Goal: Information Seeking & Learning: Learn about a topic

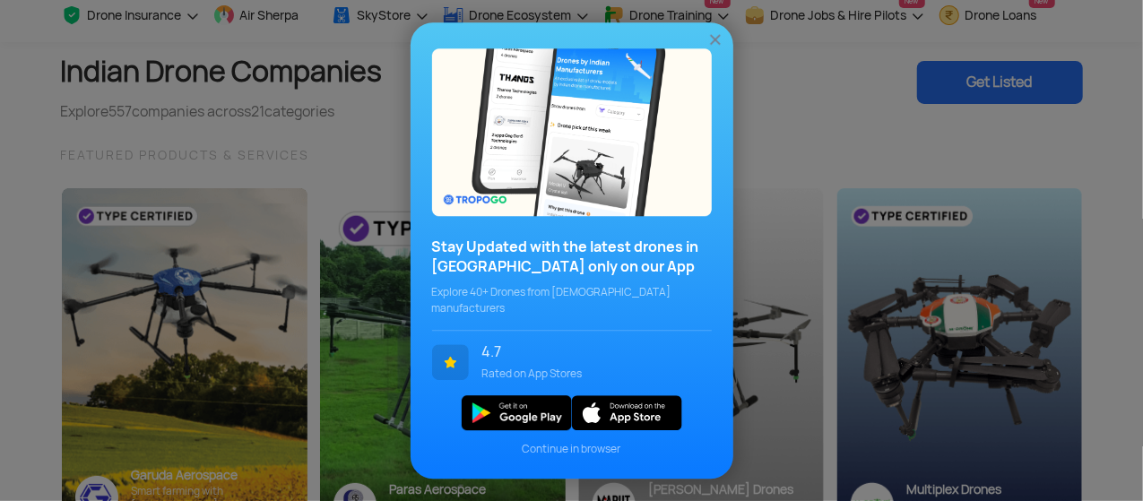
scroll to position [84, 0]
click at [715, 41] on img at bounding box center [715, 39] width 18 height 18
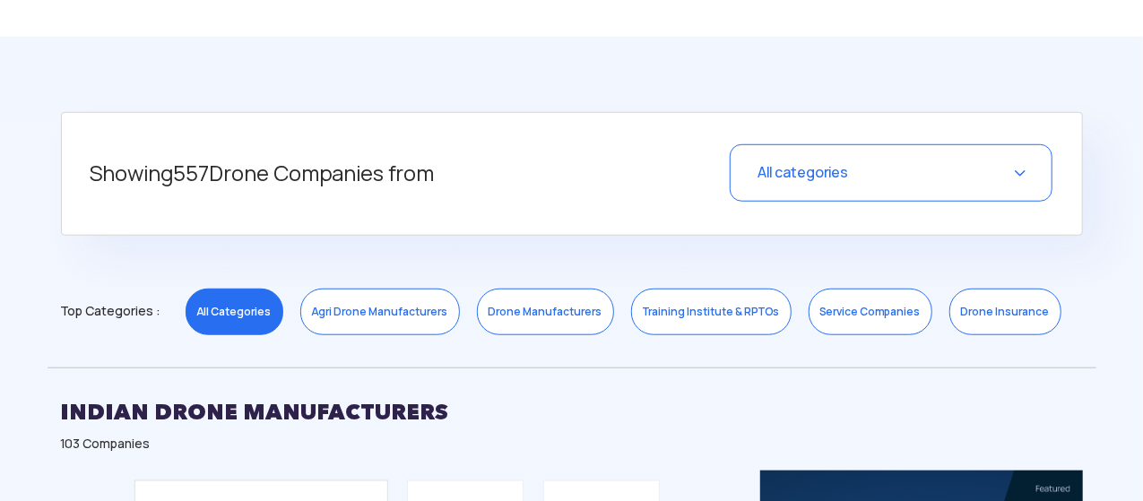
scroll to position [652, 0]
click at [791, 164] on span "All categories" at bounding box center [803, 171] width 91 height 19
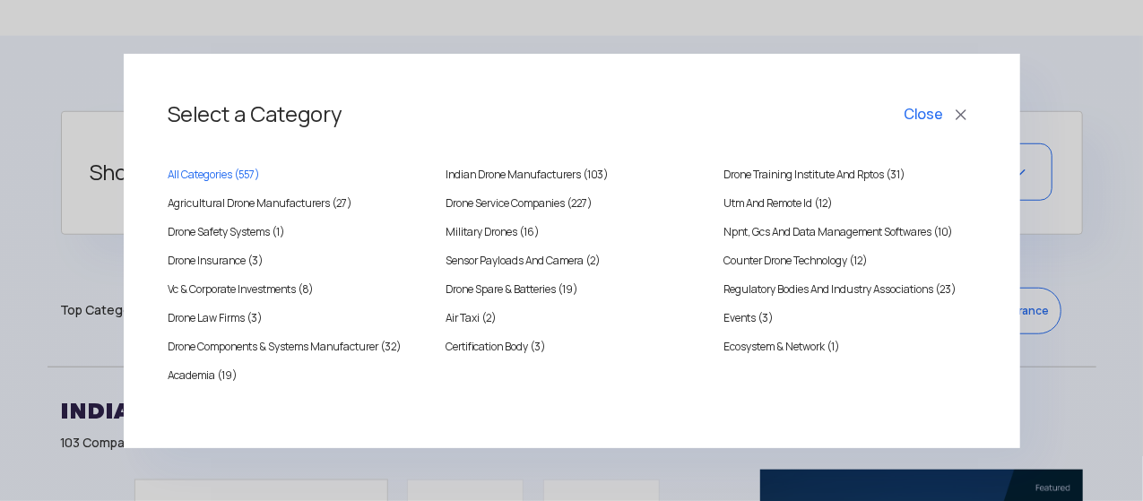
click at [970, 105] on button "Close" at bounding box center [938, 115] width 74 height 30
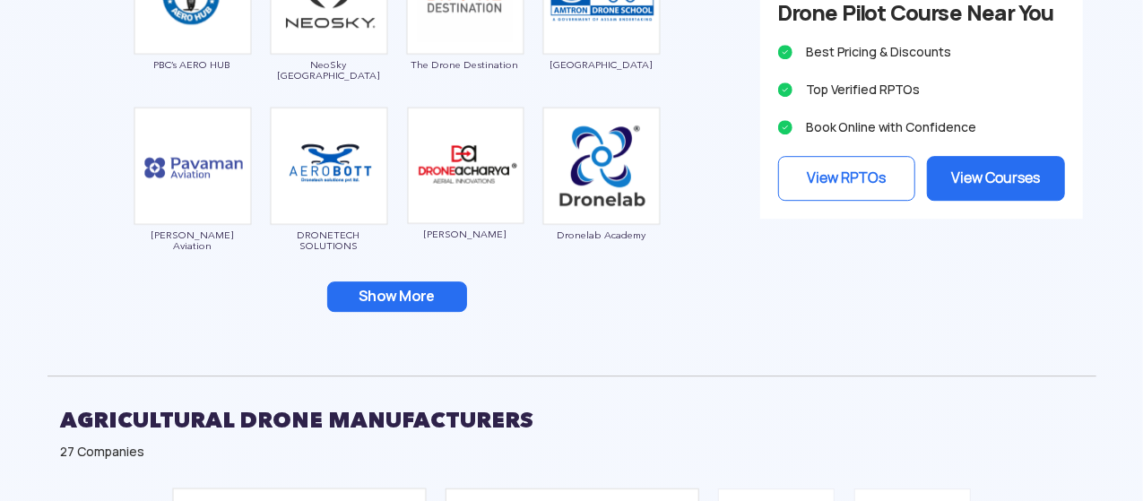
scroll to position [2602, 0]
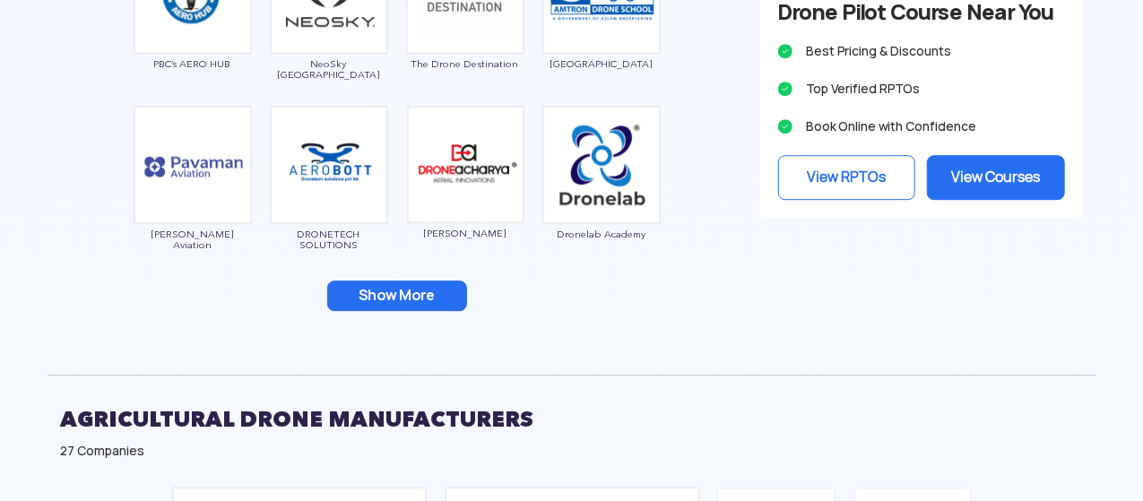
click at [410, 288] on button "Show More" at bounding box center [397, 296] width 140 height 30
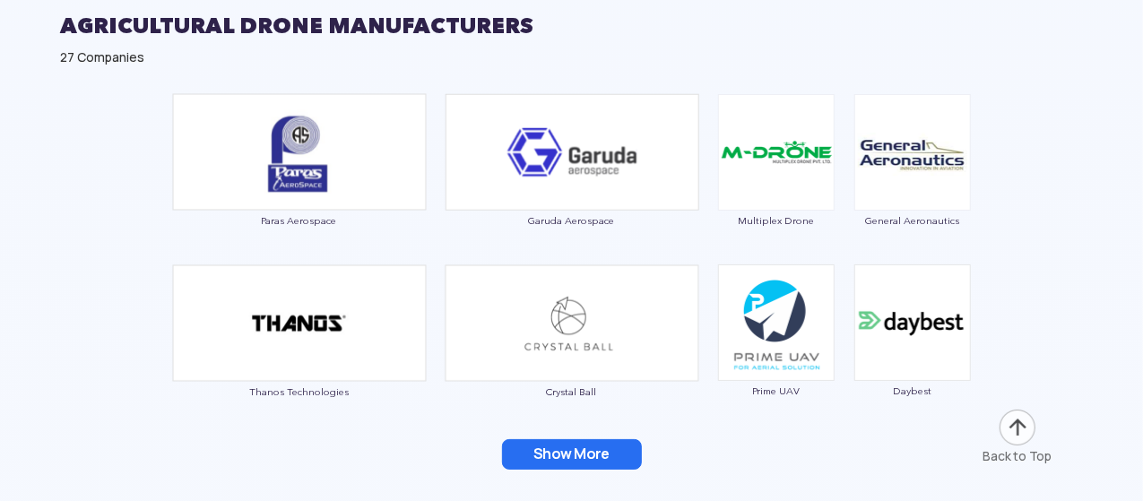
scroll to position [3378, 0]
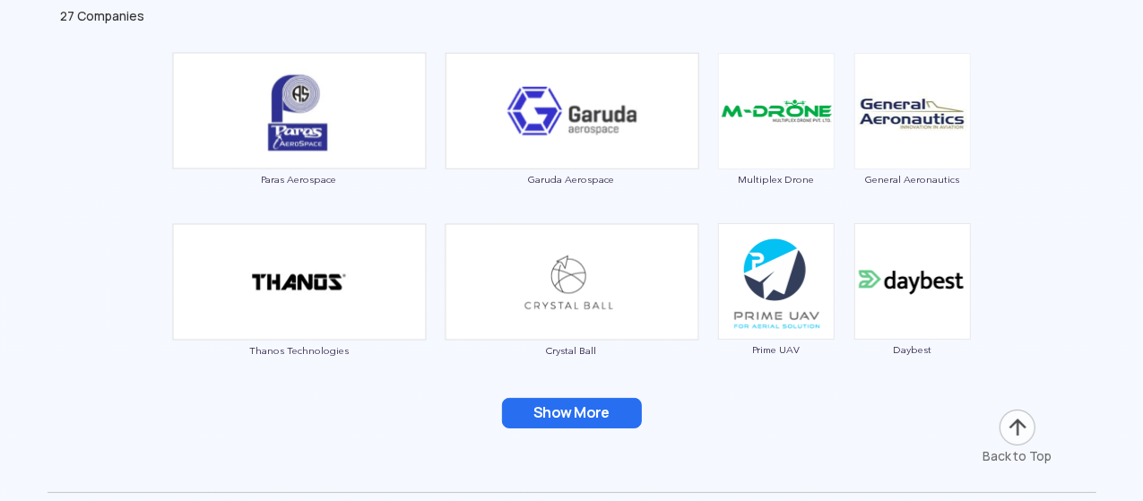
click at [800, 401] on div "Show More" at bounding box center [572, 413] width 1022 height 30
click at [615, 379] on div "Paras Aerospace Garuda Aerospace Multiplex Drone General Aeronautics Thanos Tec…" at bounding box center [572, 251] width 1049 height 417
click at [584, 403] on button "Show More" at bounding box center [572, 413] width 140 height 30
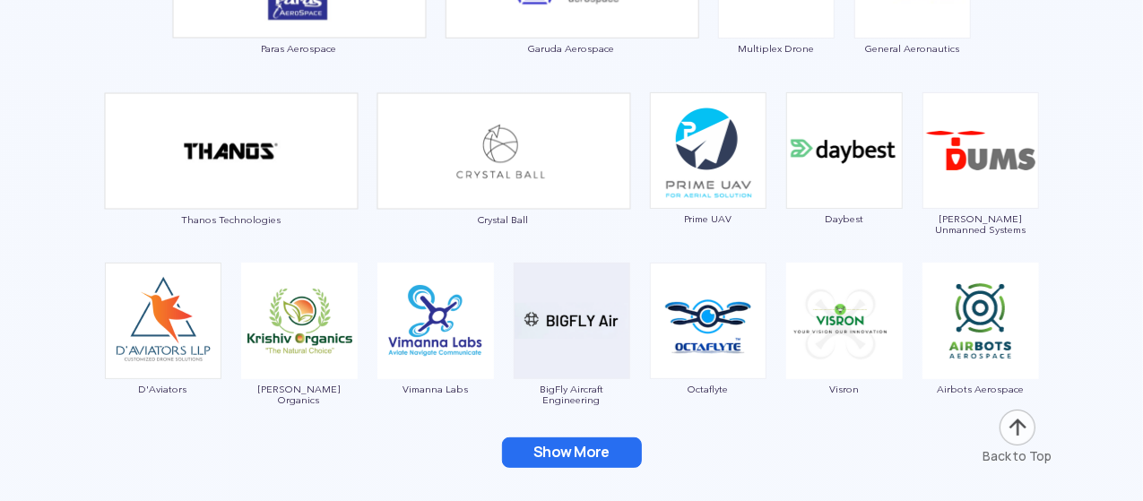
scroll to position [3514, 0]
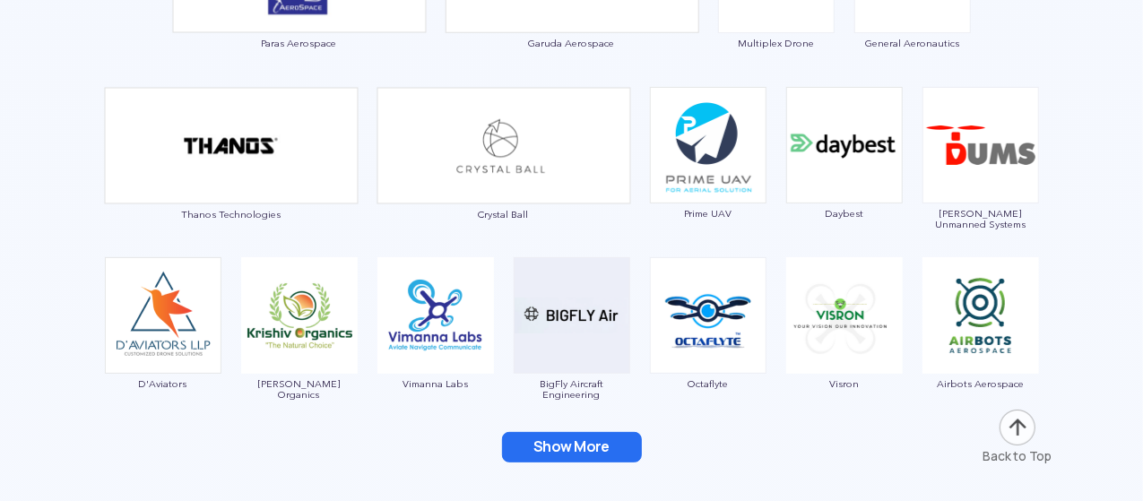
click at [538, 437] on button "Show More" at bounding box center [572, 447] width 140 height 30
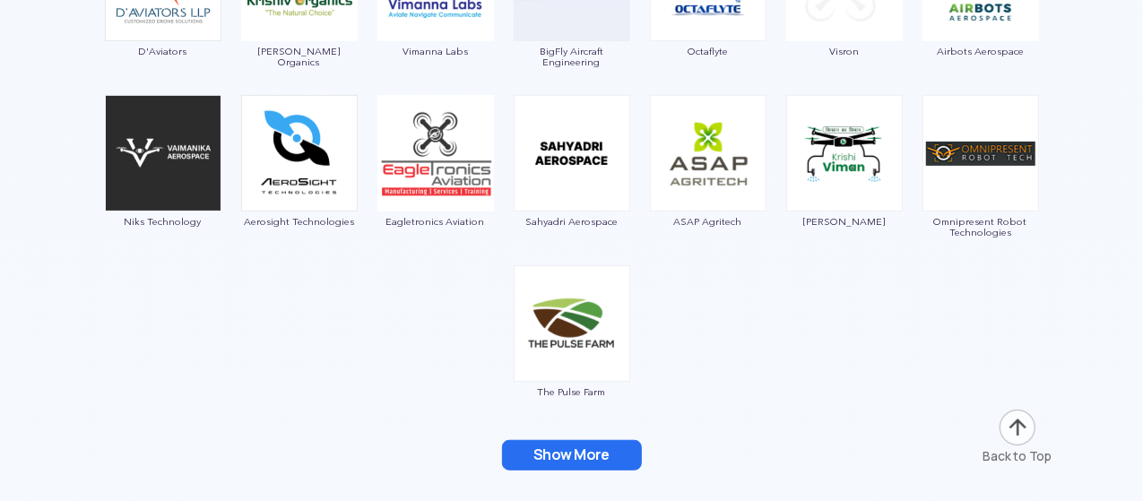
scroll to position [3864, 0]
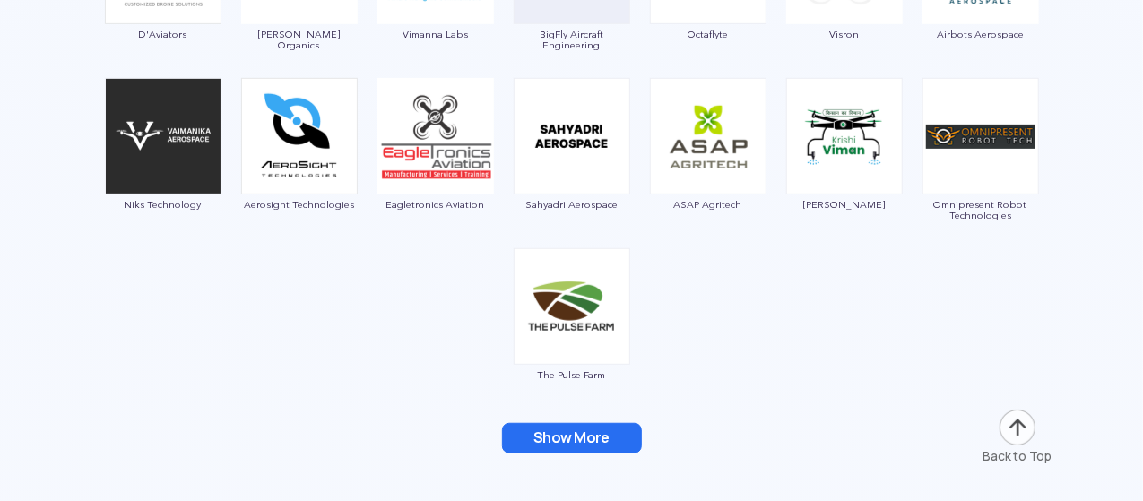
click at [558, 430] on button "Show More" at bounding box center [572, 438] width 140 height 30
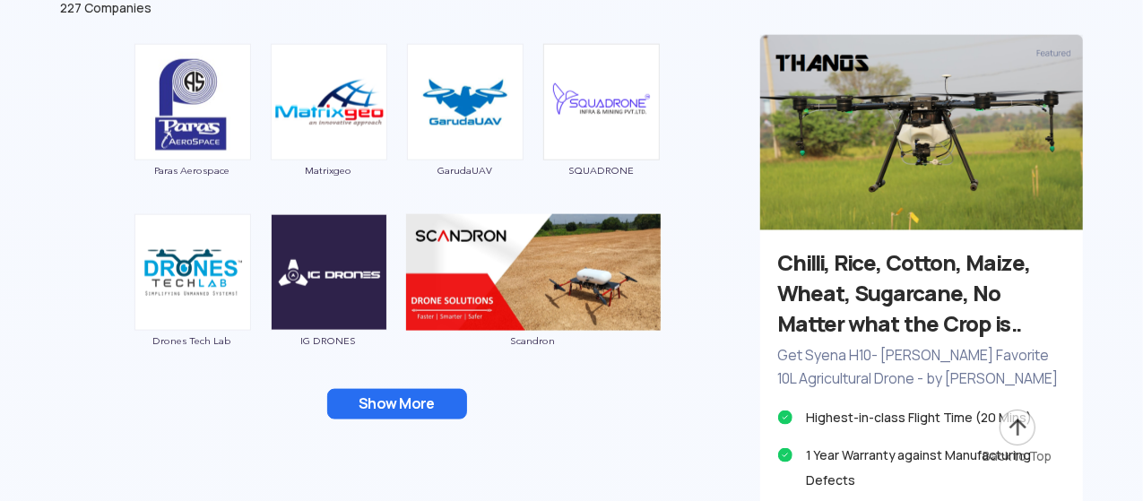
scroll to position [4421, 0]
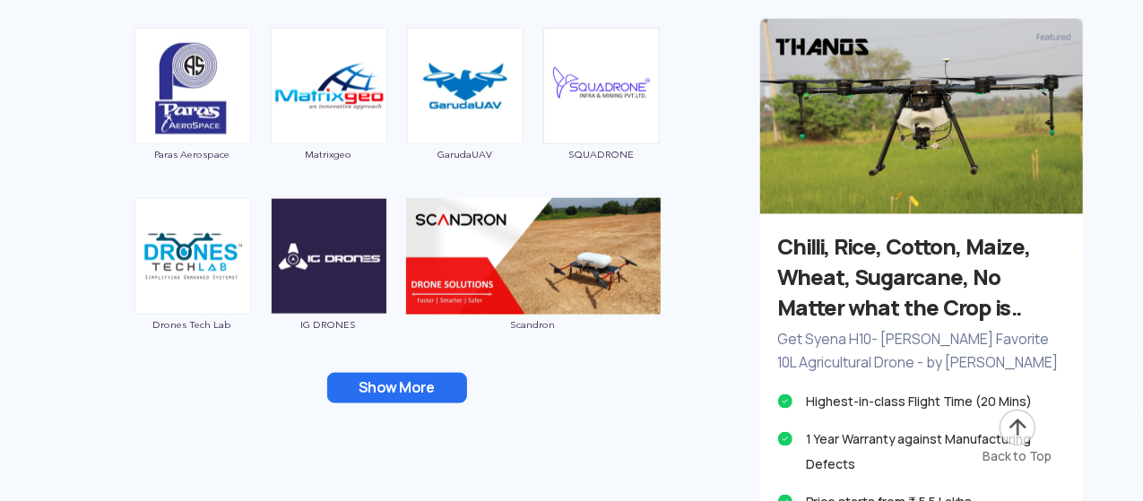
click at [394, 388] on button "Show More" at bounding box center [397, 388] width 140 height 30
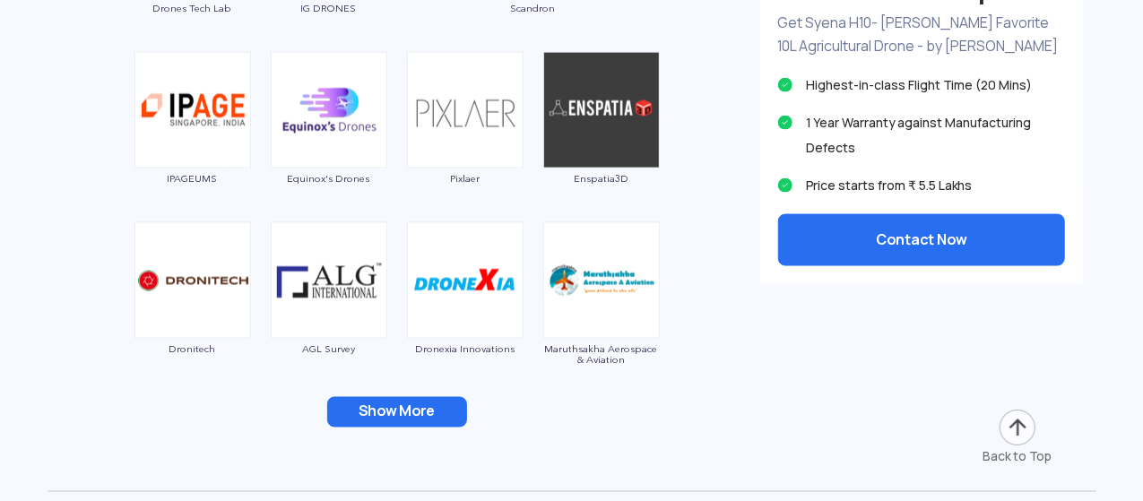
scroll to position [4739, 0]
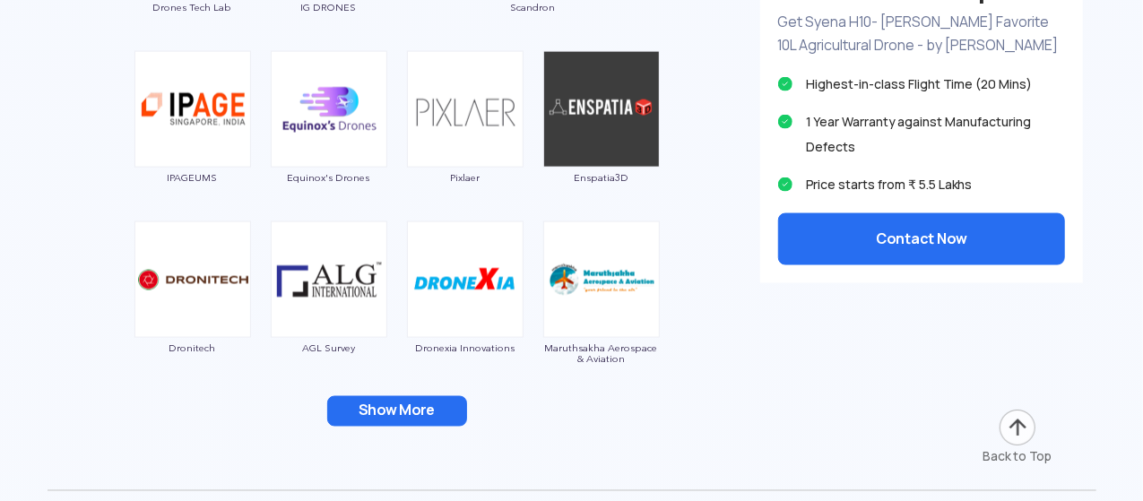
click at [439, 412] on button "Show More" at bounding box center [397, 411] width 140 height 30
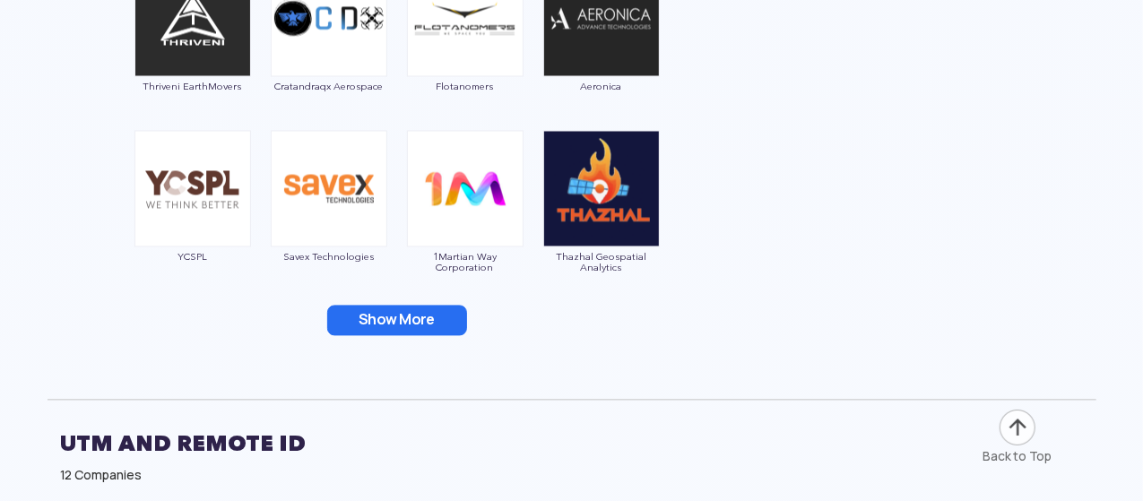
scroll to position [5172, 0]
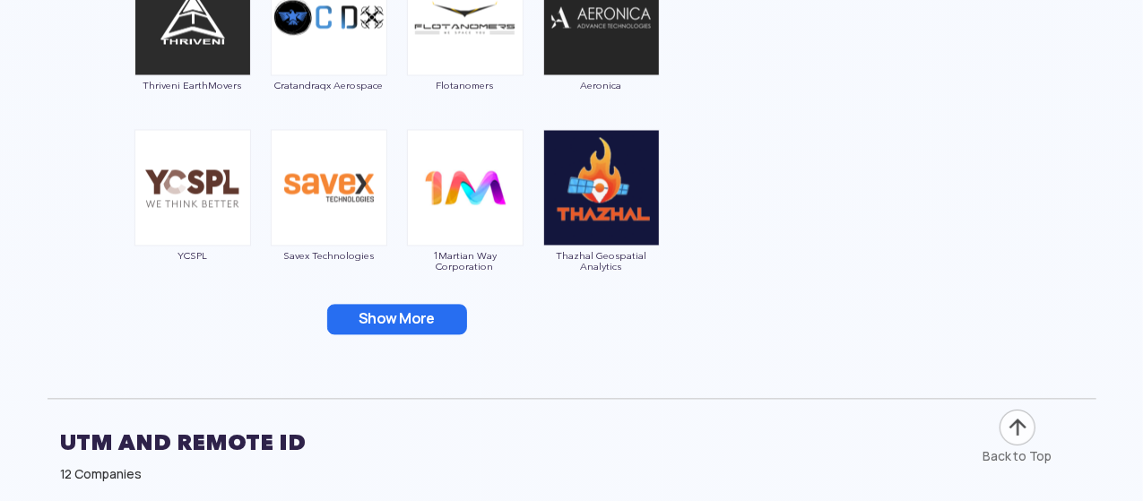
click at [406, 309] on button "Show More" at bounding box center [397, 319] width 140 height 30
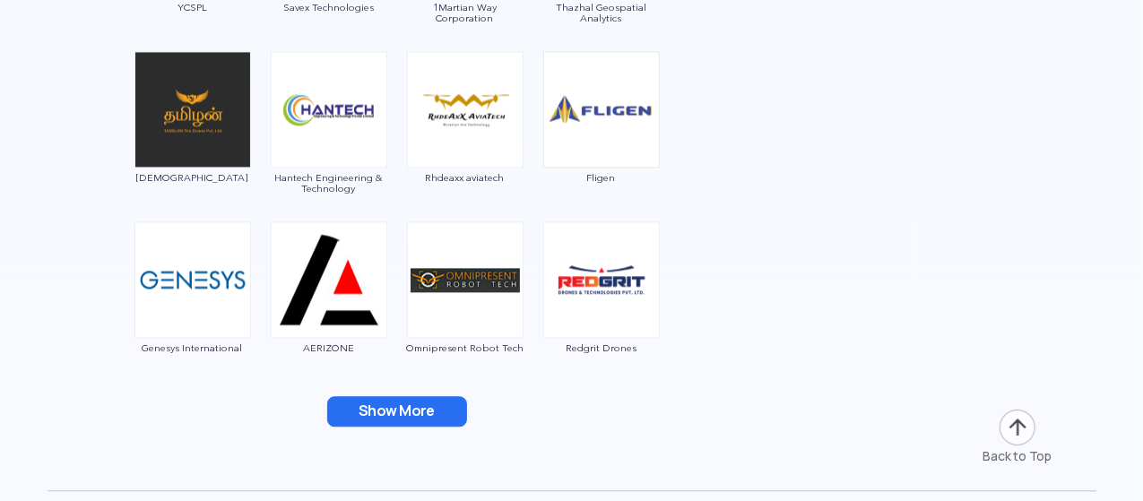
scroll to position [5421, 0]
click at [394, 408] on button "Show More" at bounding box center [397, 410] width 140 height 30
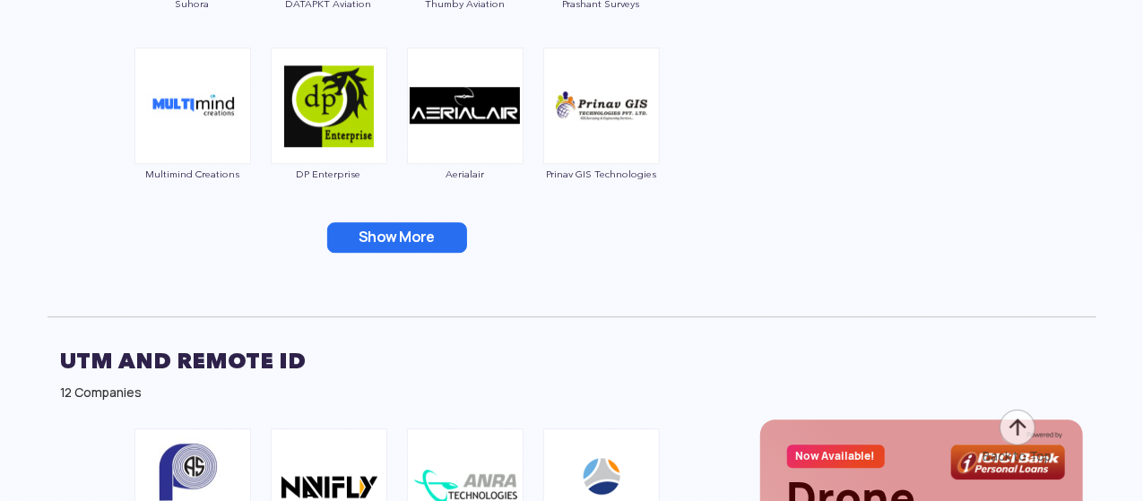
scroll to position [5938, 0]
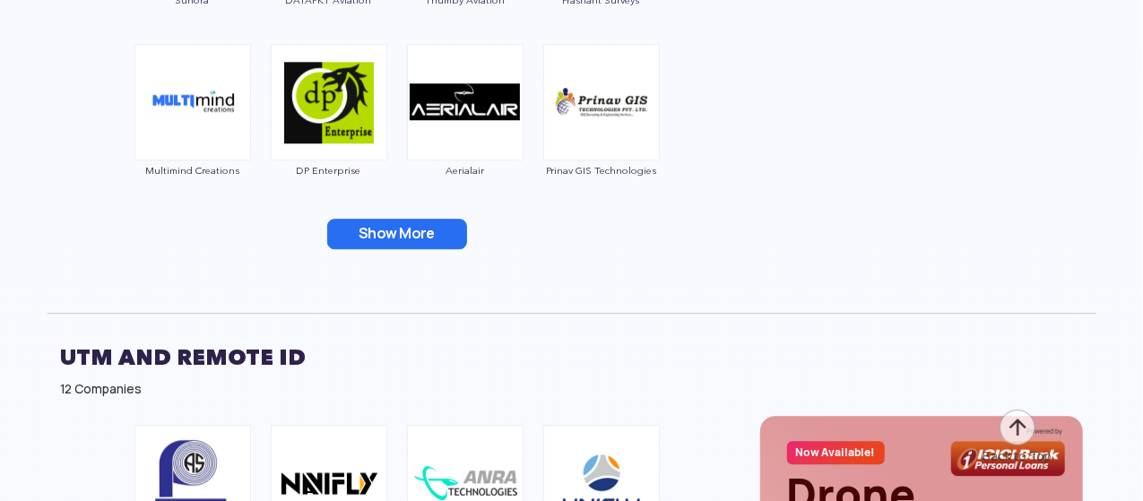
click at [382, 243] on button "Show More" at bounding box center [397, 234] width 140 height 30
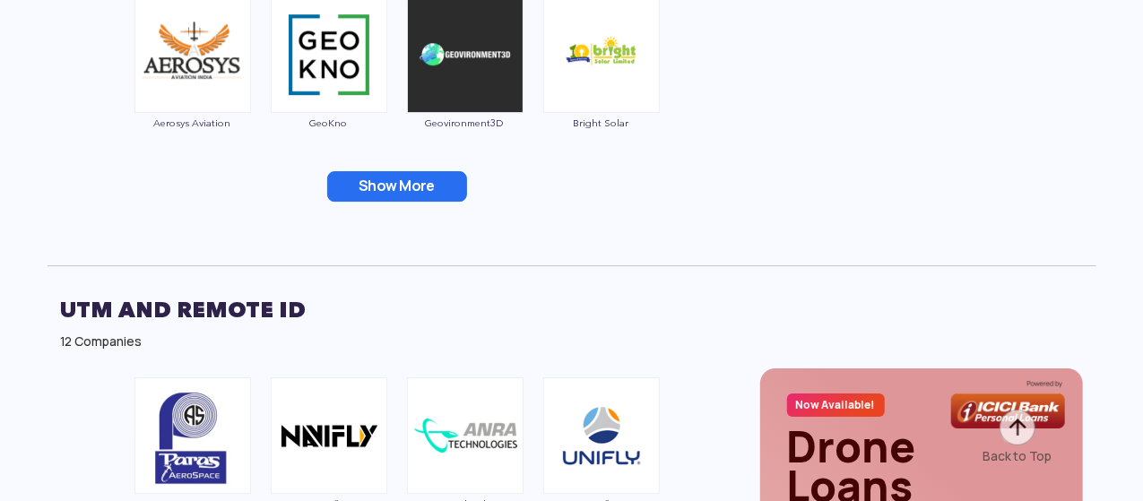
scroll to position [6332, 0]
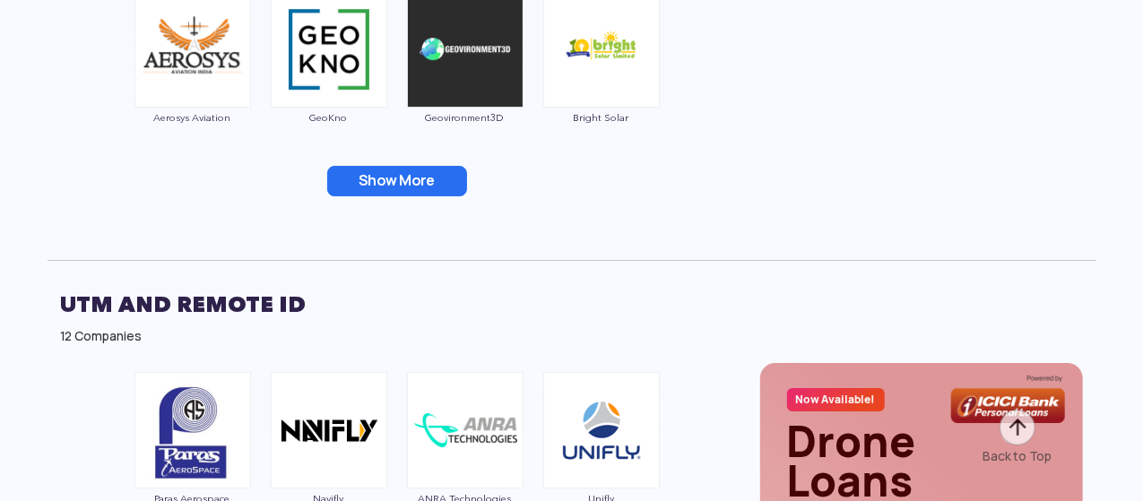
click at [359, 186] on button "Show More" at bounding box center [397, 181] width 140 height 30
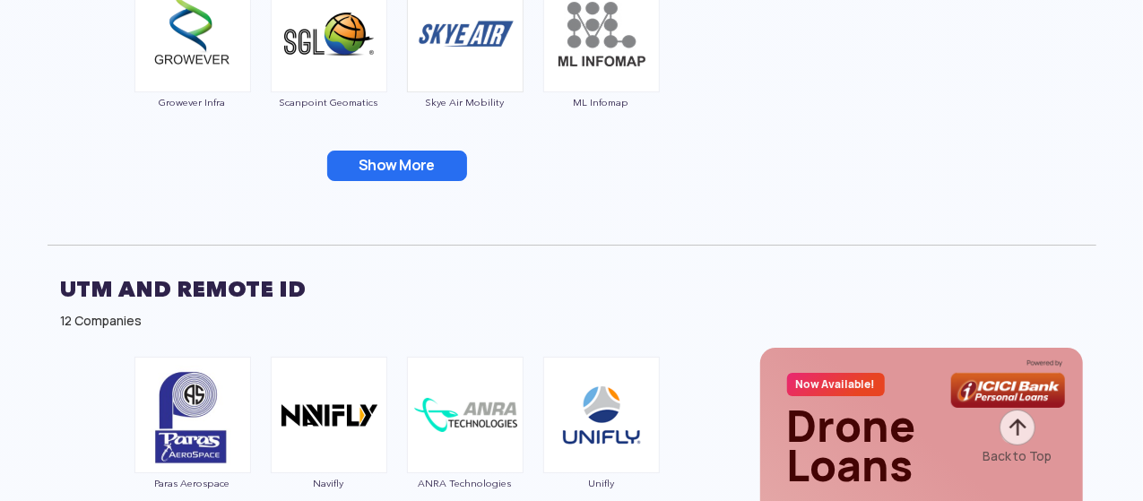
scroll to position [6687, 0]
click at [360, 162] on button "Show More" at bounding box center [397, 167] width 140 height 30
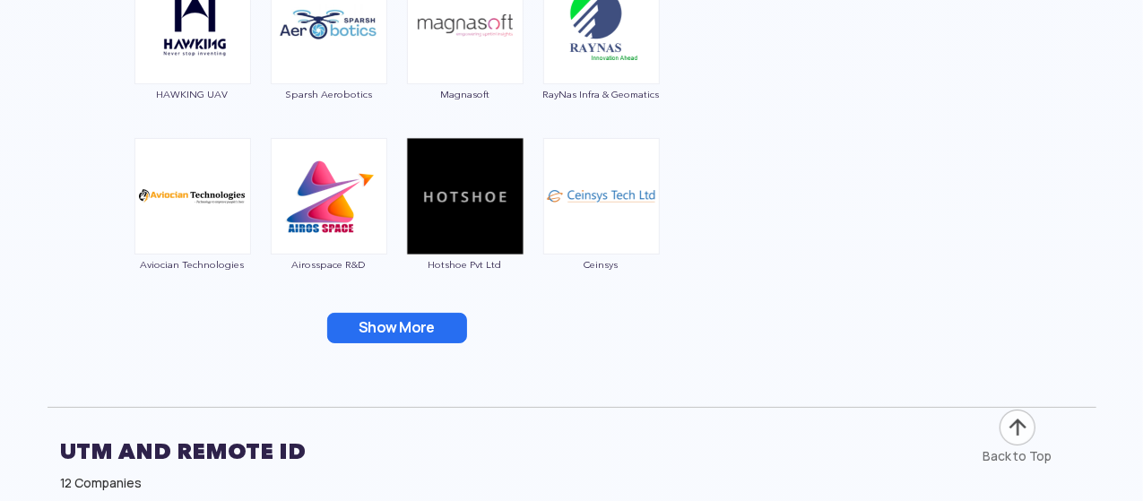
scroll to position [6867, 0]
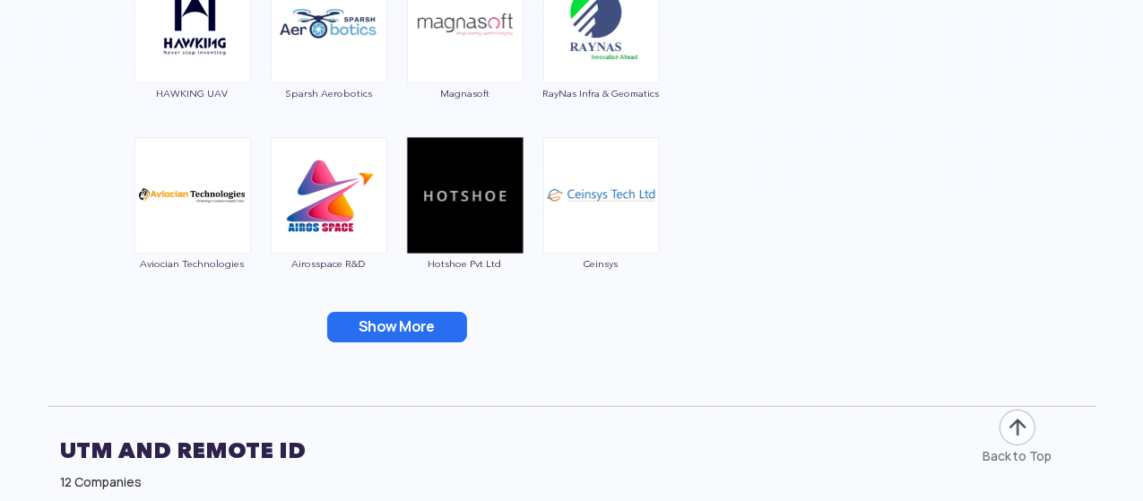
click at [387, 326] on button "Show More" at bounding box center [397, 327] width 140 height 30
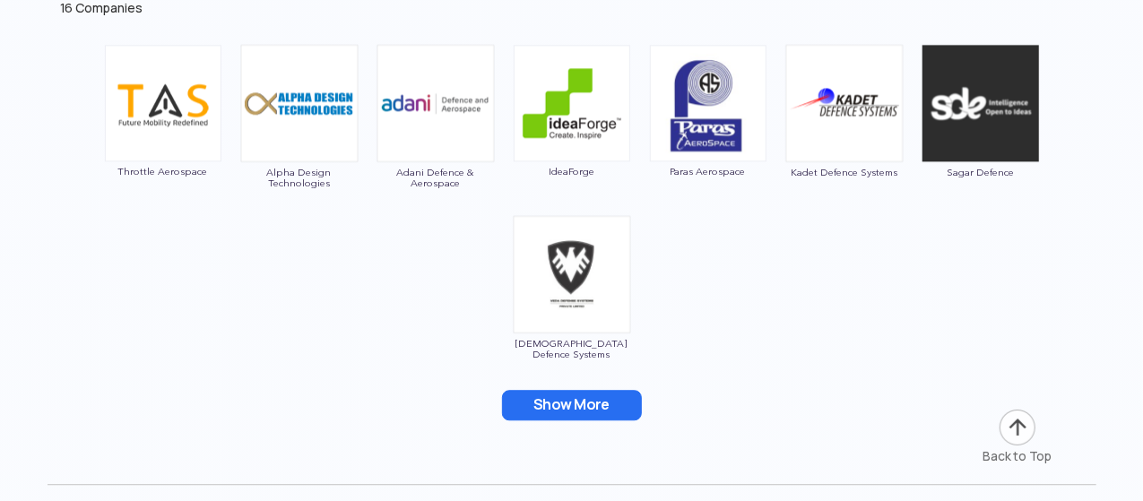
scroll to position [9012, 0]
click at [606, 389] on button "Show More" at bounding box center [572, 404] width 140 height 30
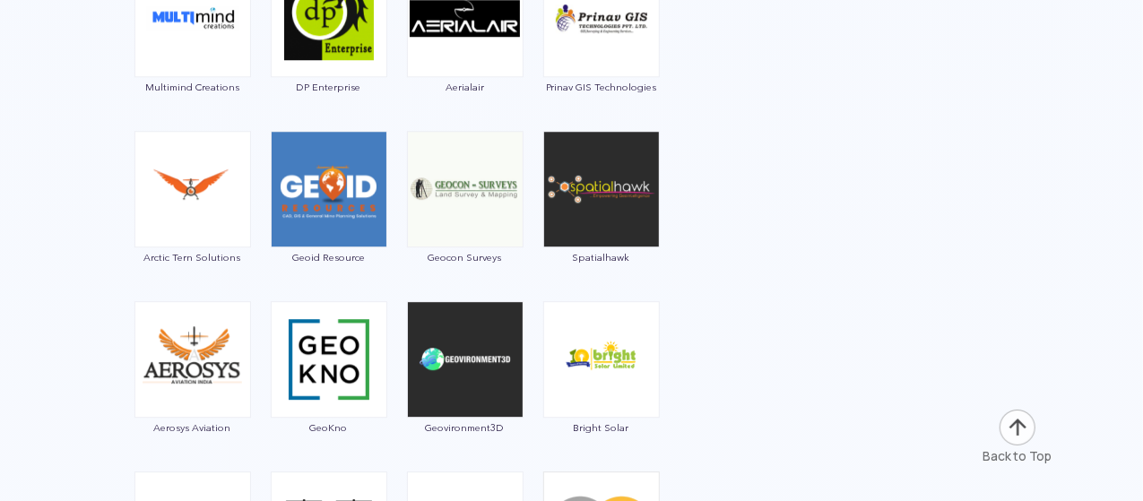
scroll to position [6021, 0]
